Goal: Task Accomplishment & Management: Manage account settings

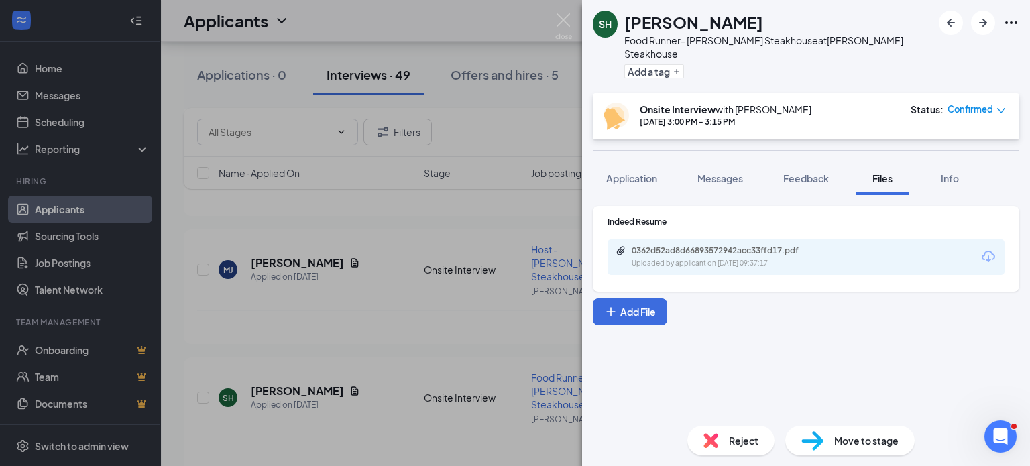
click at [526, 39] on div "SH [PERSON_NAME] Food Runner- [PERSON_NAME] Steakhouse at [PERSON_NAME] Steakho…" at bounding box center [515, 233] width 1030 height 466
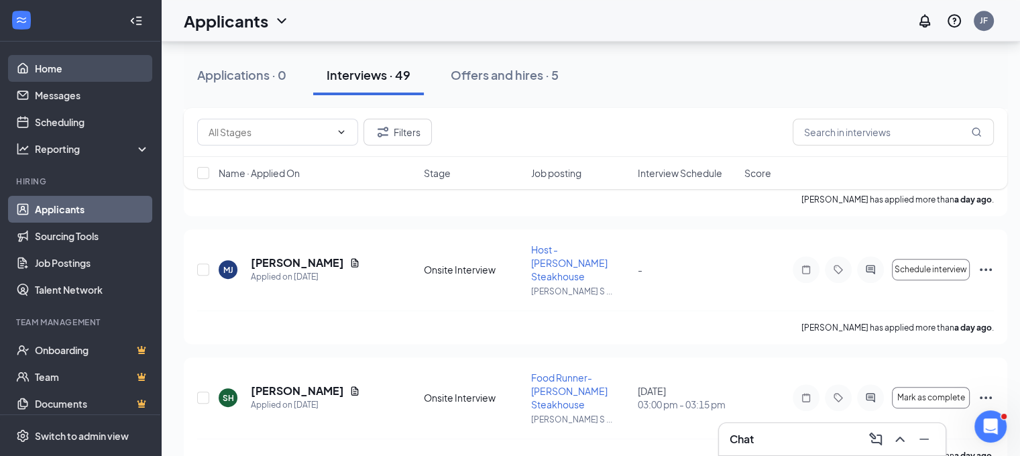
click at [58, 70] on link "Home" at bounding box center [92, 68] width 115 height 27
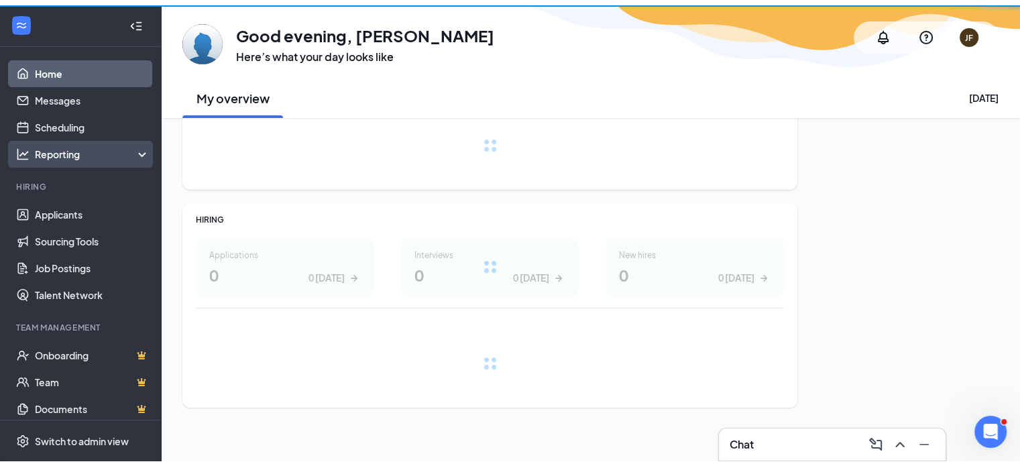
scroll to position [86, 0]
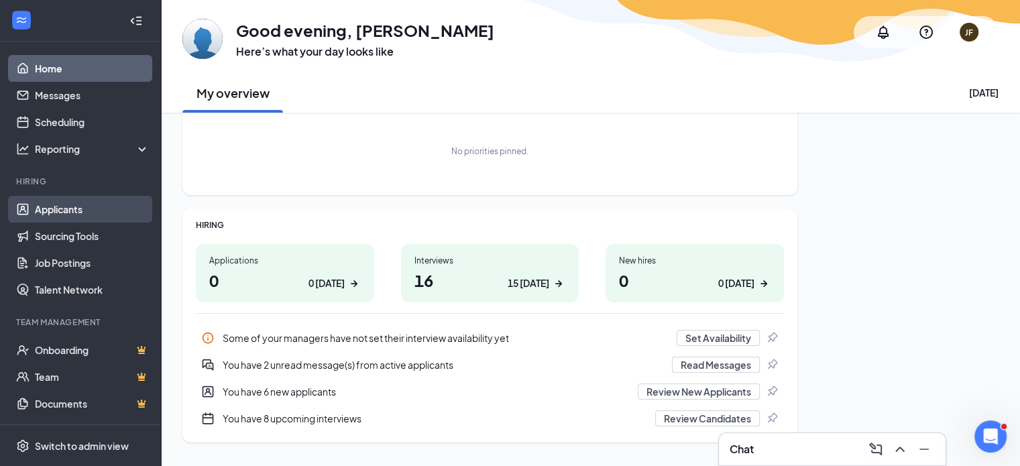
click at [58, 210] on link "Applicants" at bounding box center [92, 209] width 115 height 27
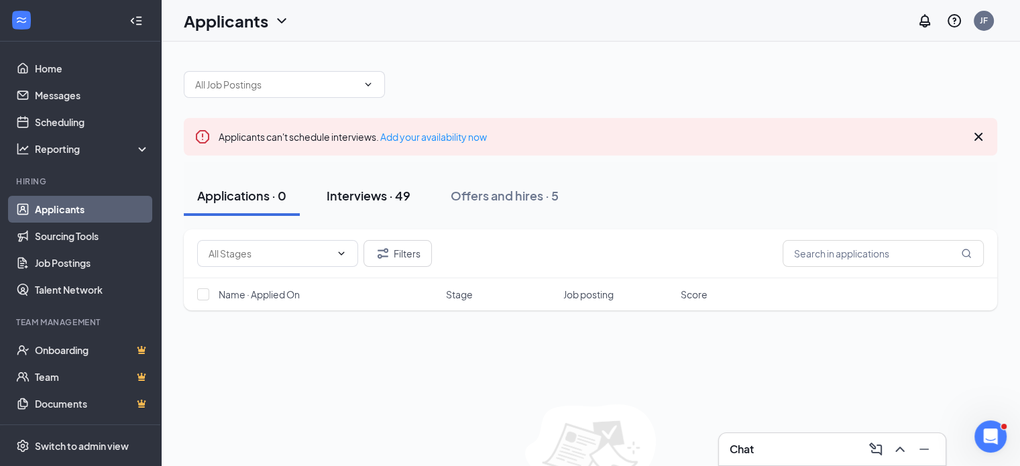
click at [394, 200] on div "Interviews · 49" at bounding box center [368, 195] width 84 height 17
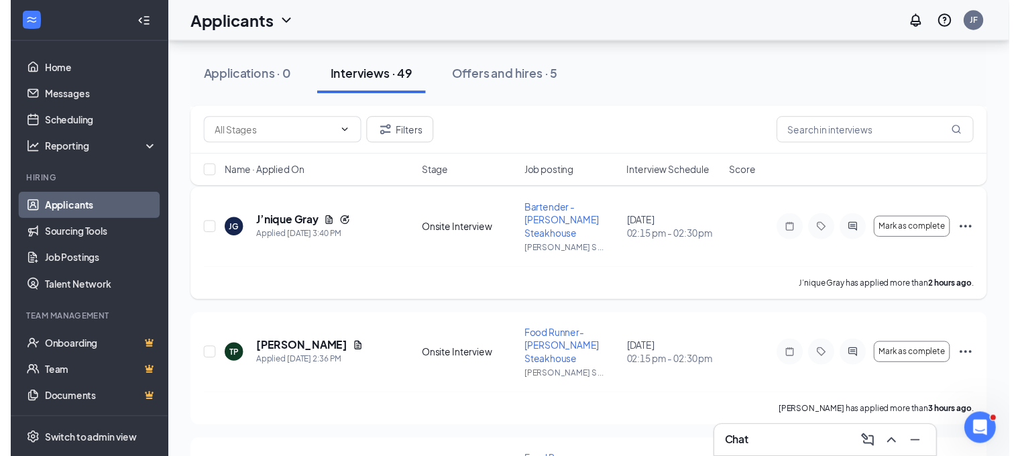
scroll to position [268, 0]
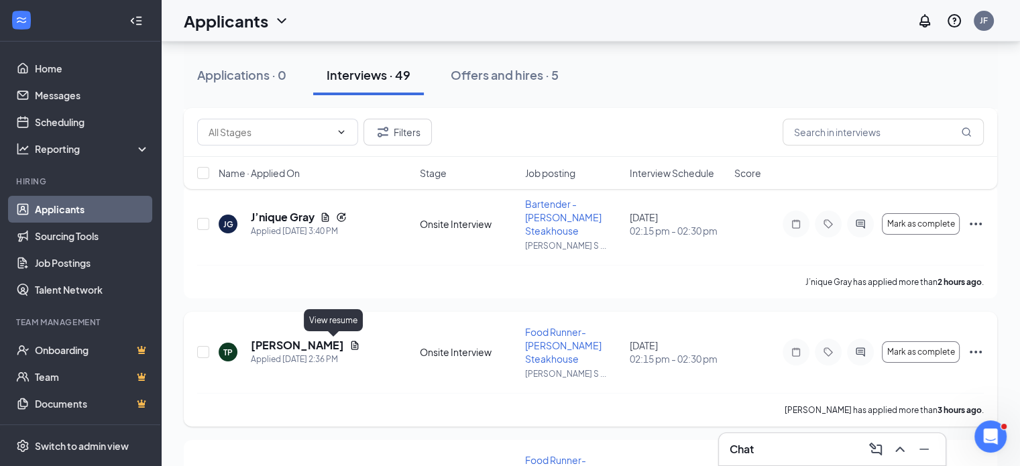
click at [351, 348] on icon "Document" at bounding box center [354, 345] width 7 height 9
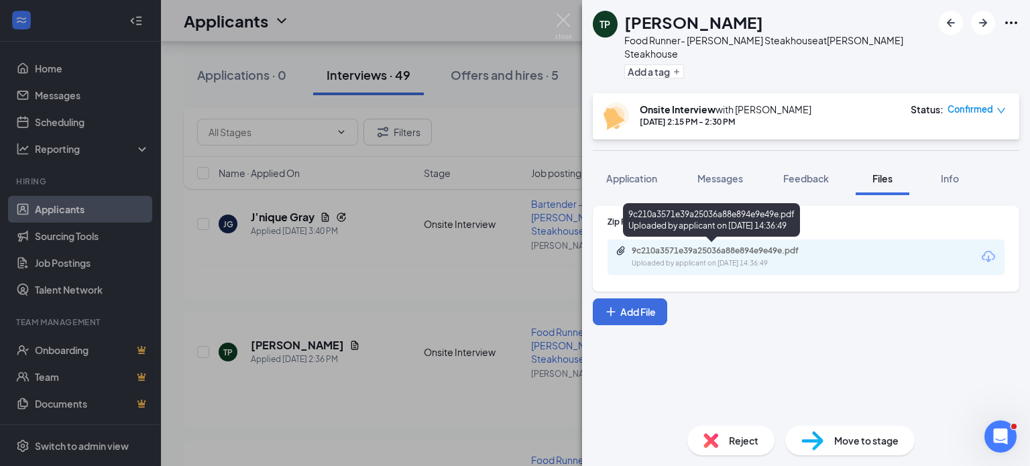
click at [752, 258] on div "Uploaded by applicant on [DATE] 14:36:49" at bounding box center [732, 263] width 201 height 11
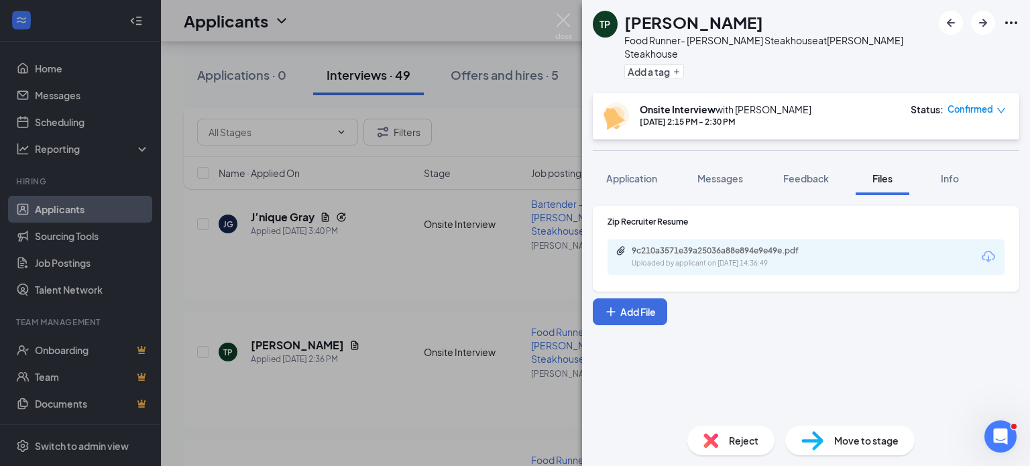
click at [440, 259] on div "TP [PERSON_NAME] Food Runner- [PERSON_NAME] Steakhouse at [PERSON_NAME] Steakho…" at bounding box center [515, 233] width 1030 height 466
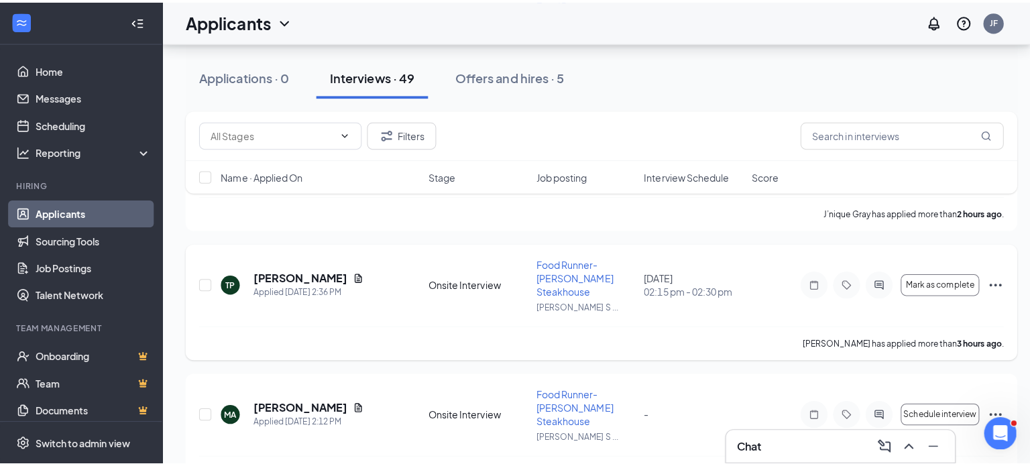
scroll to position [268, 0]
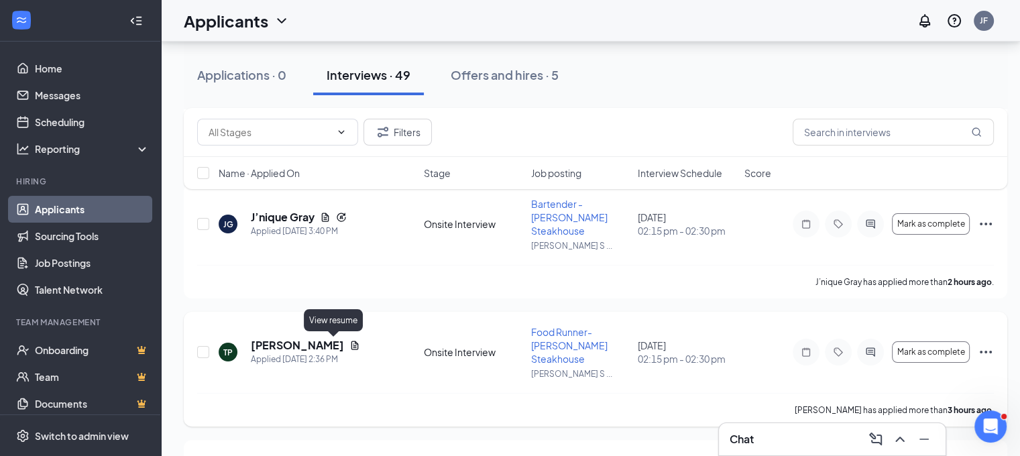
click at [351, 345] on icon "Document" at bounding box center [354, 345] width 7 height 9
